Goal: Entertainment & Leisure: Consume media (video, audio)

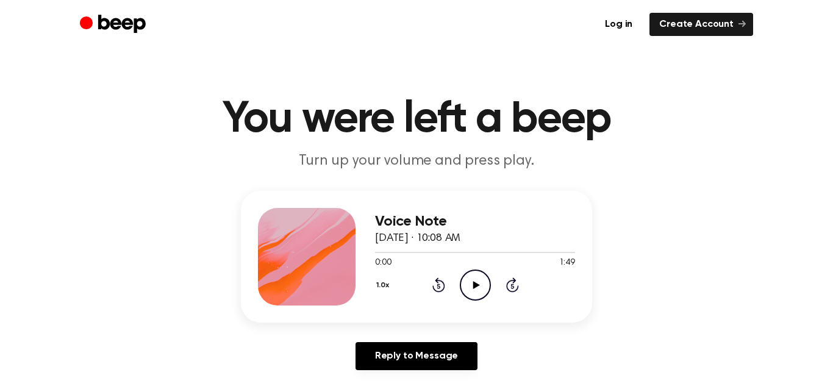
click at [470, 279] on icon "Play Audio" at bounding box center [475, 285] width 31 height 31
click at [476, 284] on icon at bounding box center [475, 285] width 5 height 8
click at [393, 252] on div at bounding box center [420, 252] width 90 height 1
click at [476, 282] on icon "Play Audio" at bounding box center [475, 285] width 31 height 31
click at [403, 252] on div at bounding box center [475, 252] width 200 height 1
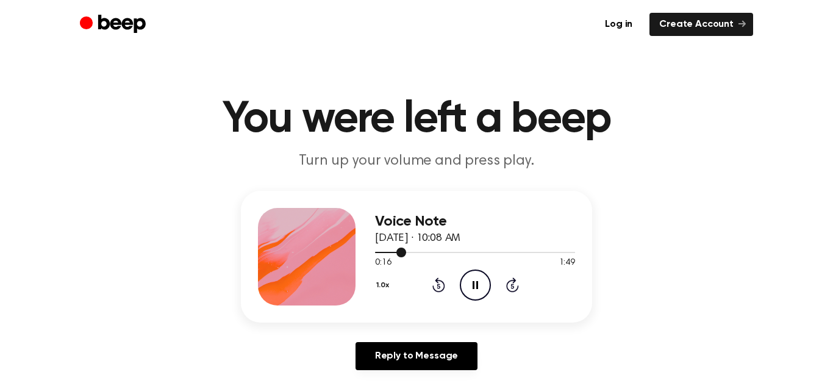
click at [412, 252] on div at bounding box center [475, 252] width 200 height 1
click at [421, 252] on div at bounding box center [419, 252] width 88 height 1
click at [469, 291] on icon "Play Audio" at bounding box center [475, 285] width 31 height 31
click at [467, 278] on icon "Play Audio" at bounding box center [475, 285] width 31 height 31
